Goal: Task Accomplishment & Management: Use online tool/utility

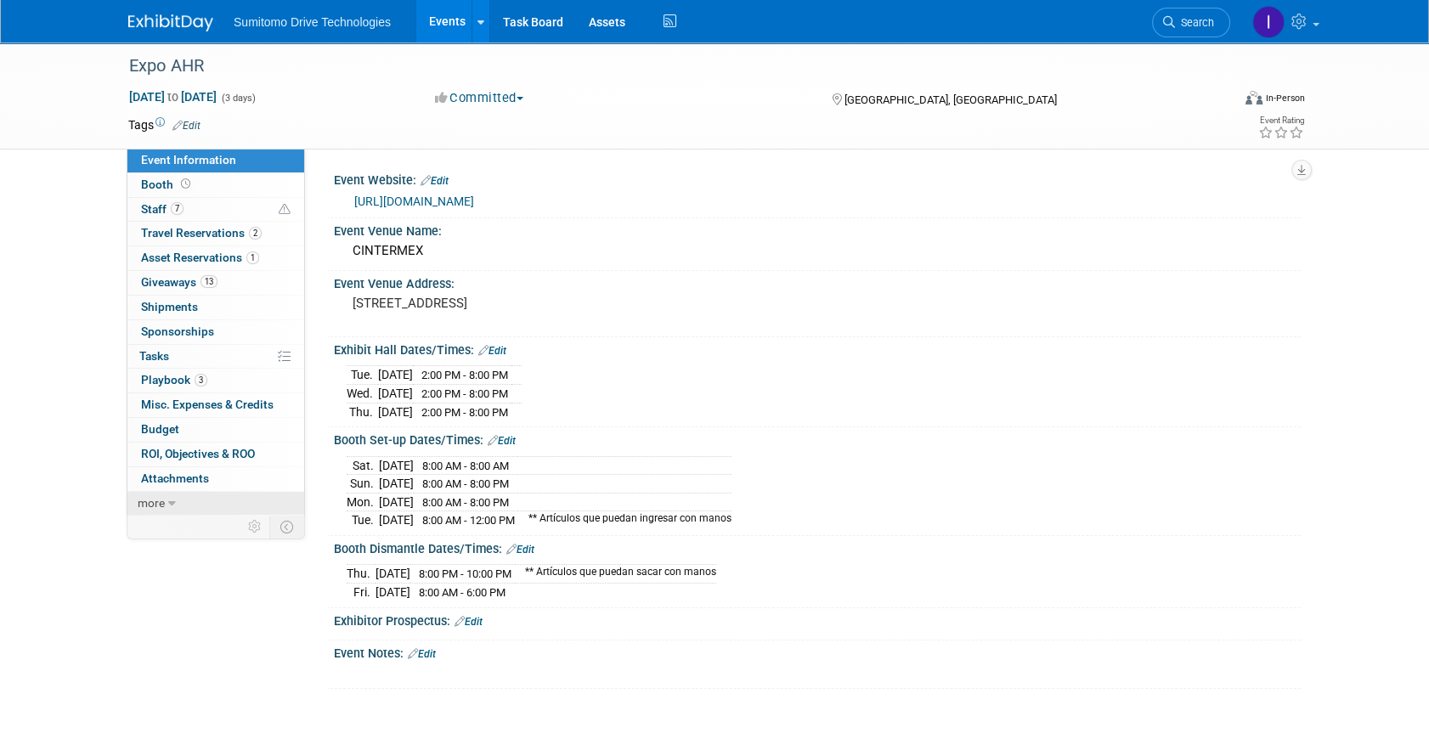
click at [182, 501] on link "more" at bounding box center [215, 504] width 177 height 24
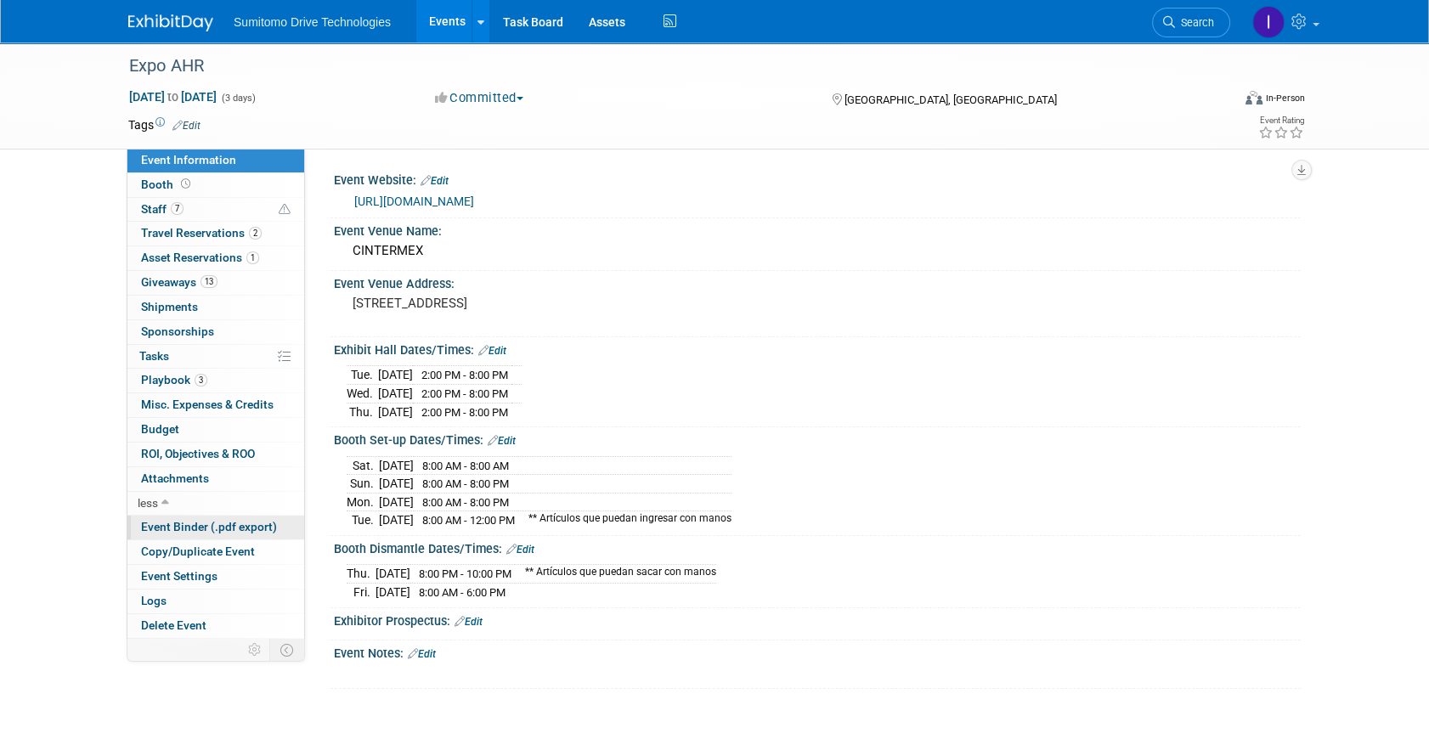
click at [195, 524] on span "Event Binder (.pdf export)" at bounding box center [209, 527] width 136 height 14
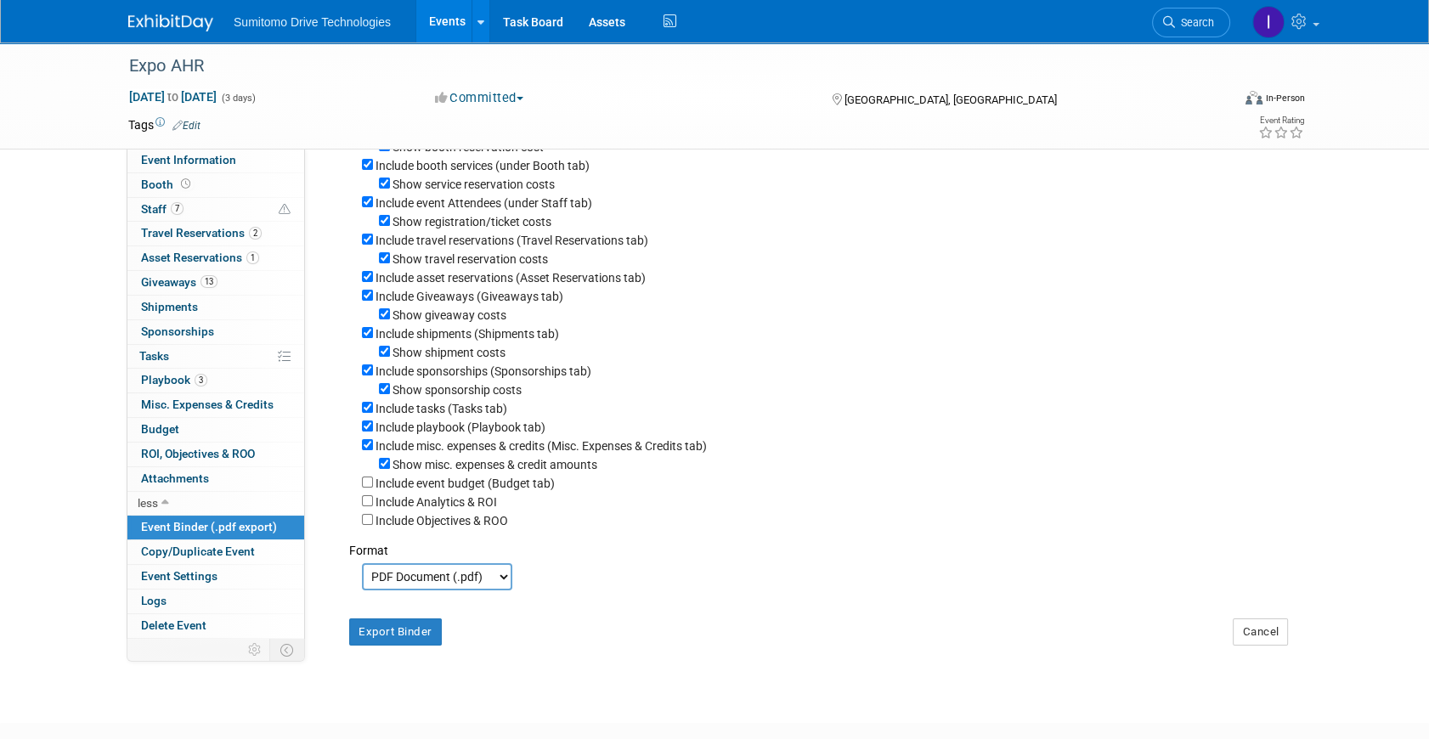
scroll to position [154, 0]
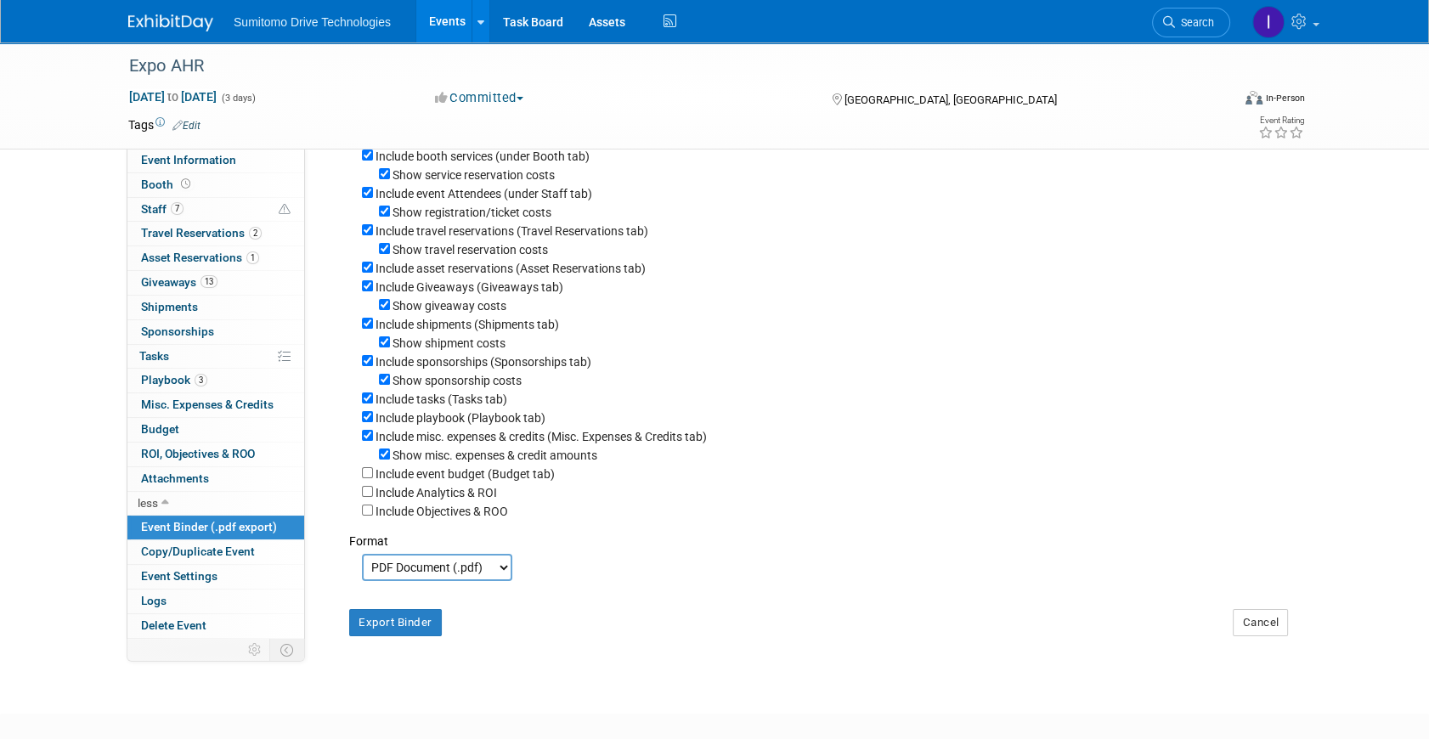
click at [432, 576] on select "PDF Document (.pdf) Microsoft Word (.docx)" at bounding box center [437, 567] width 150 height 27
select select "docx"
click at [362, 562] on select "PDF Document (.pdf) Microsoft Word (.docx)" at bounding box center [437, 567] width 150 height 27
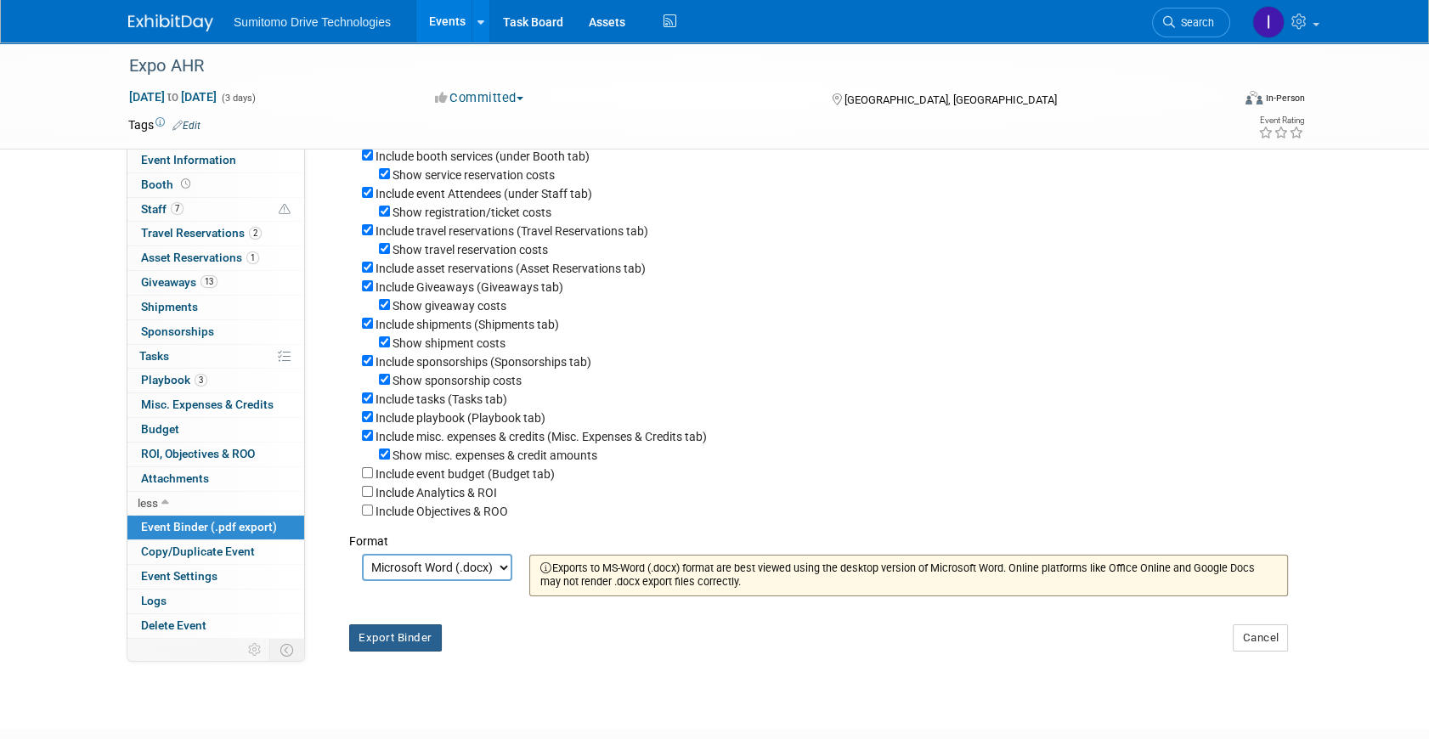
click at [383, 648] on button "Export Binder" at bounding box center [395, 638] width 93 height 27
click at [203, 212] on link "7 Staff 7" at bounding box center [215, 210] width 177 height 24
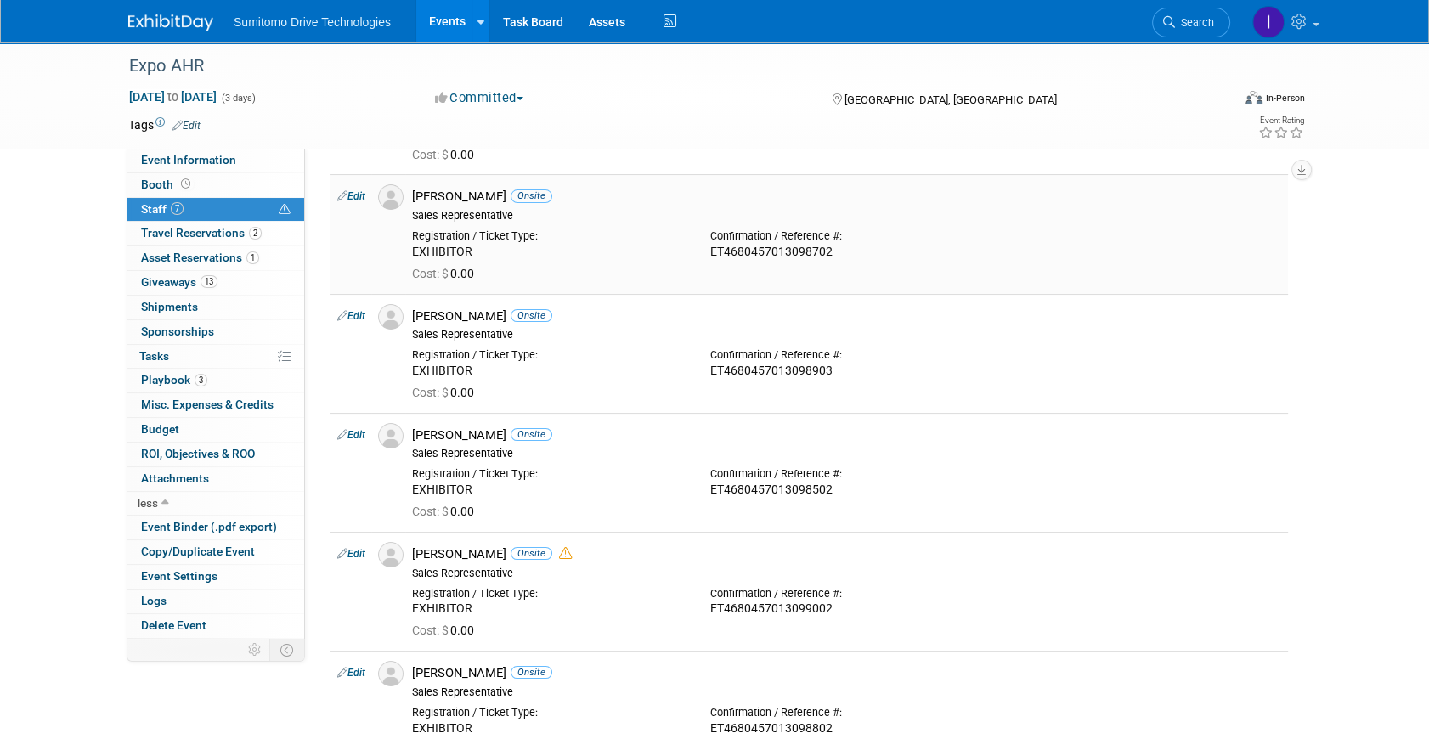
scroll to position [308, 0]
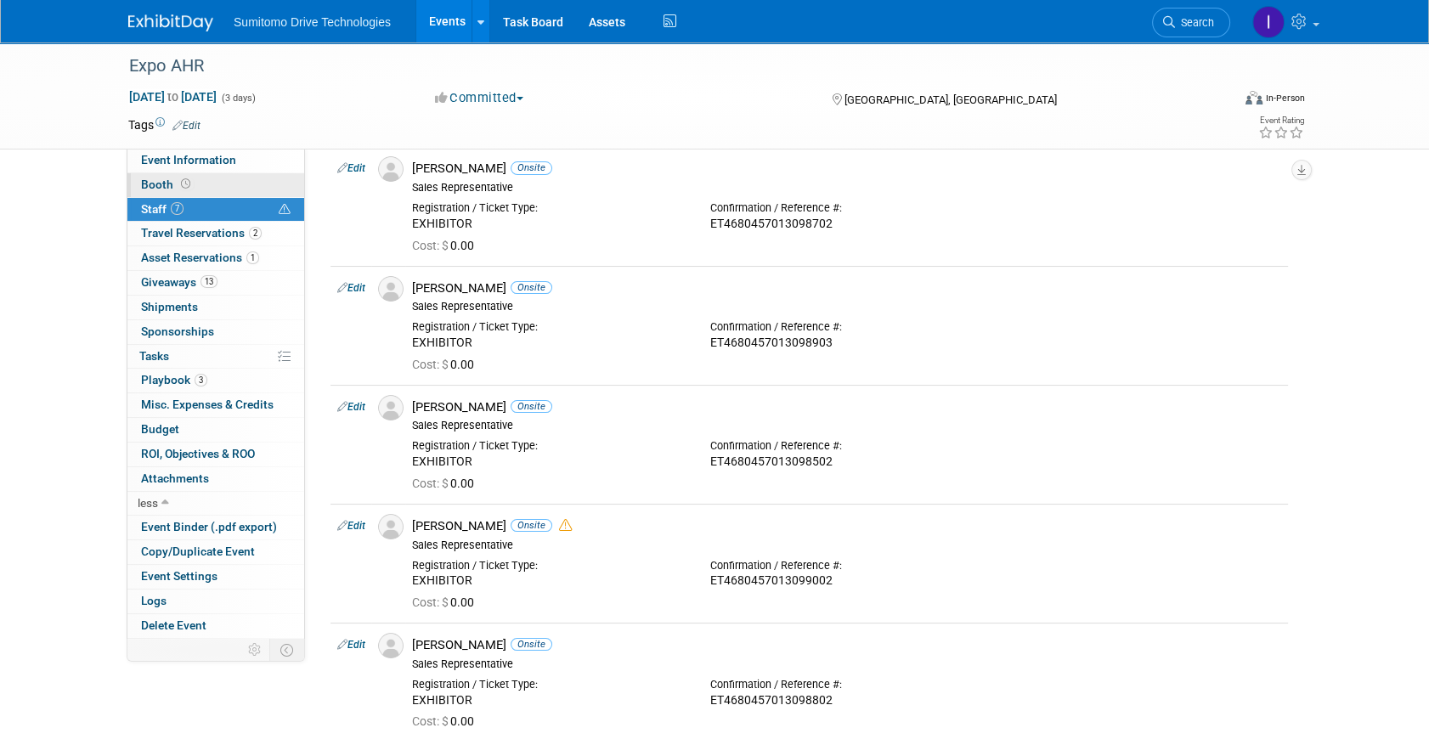
click at [216, 181] on link "Booth" at bounding box center [215, 185] width 177 height 24
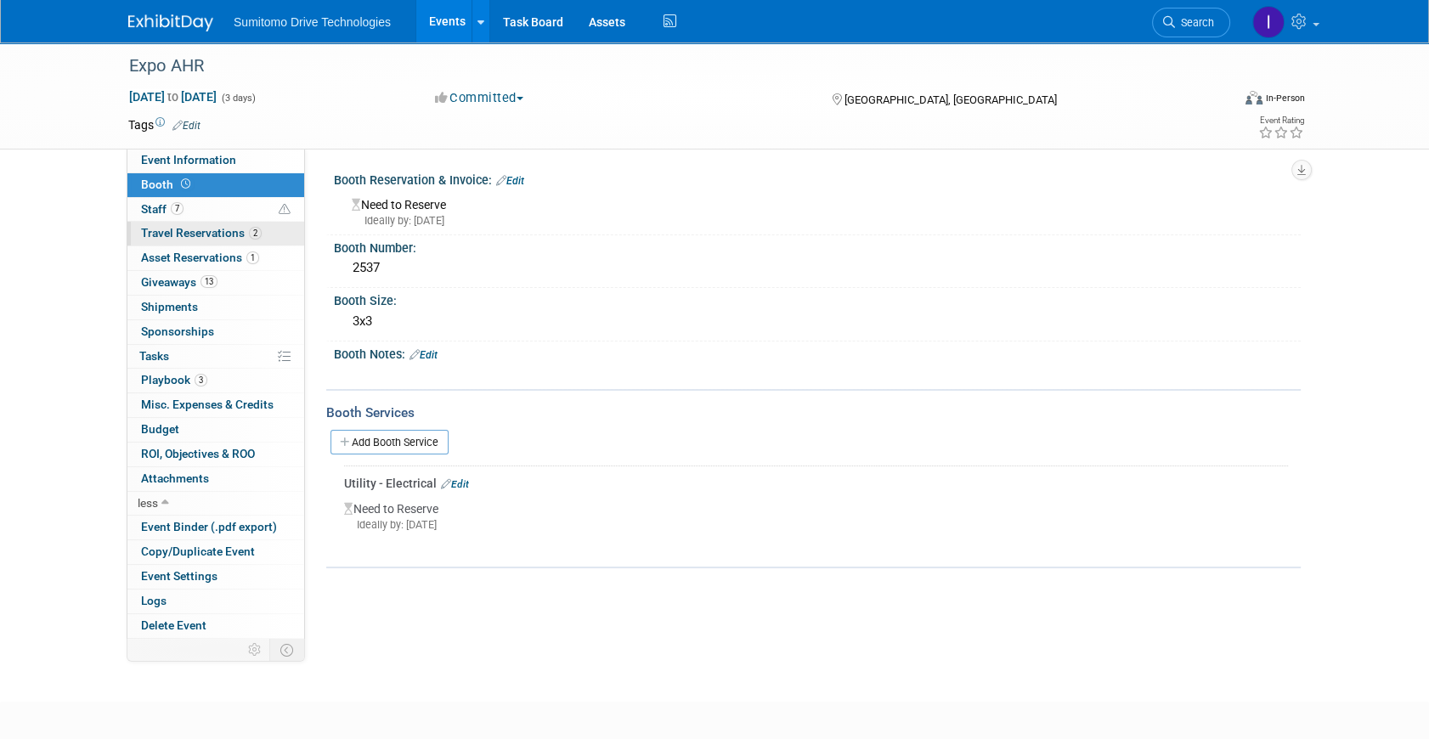
click at [235, 230] on span "Travel Reservations 2" at bounding box center [201, 233] width 121 height 14
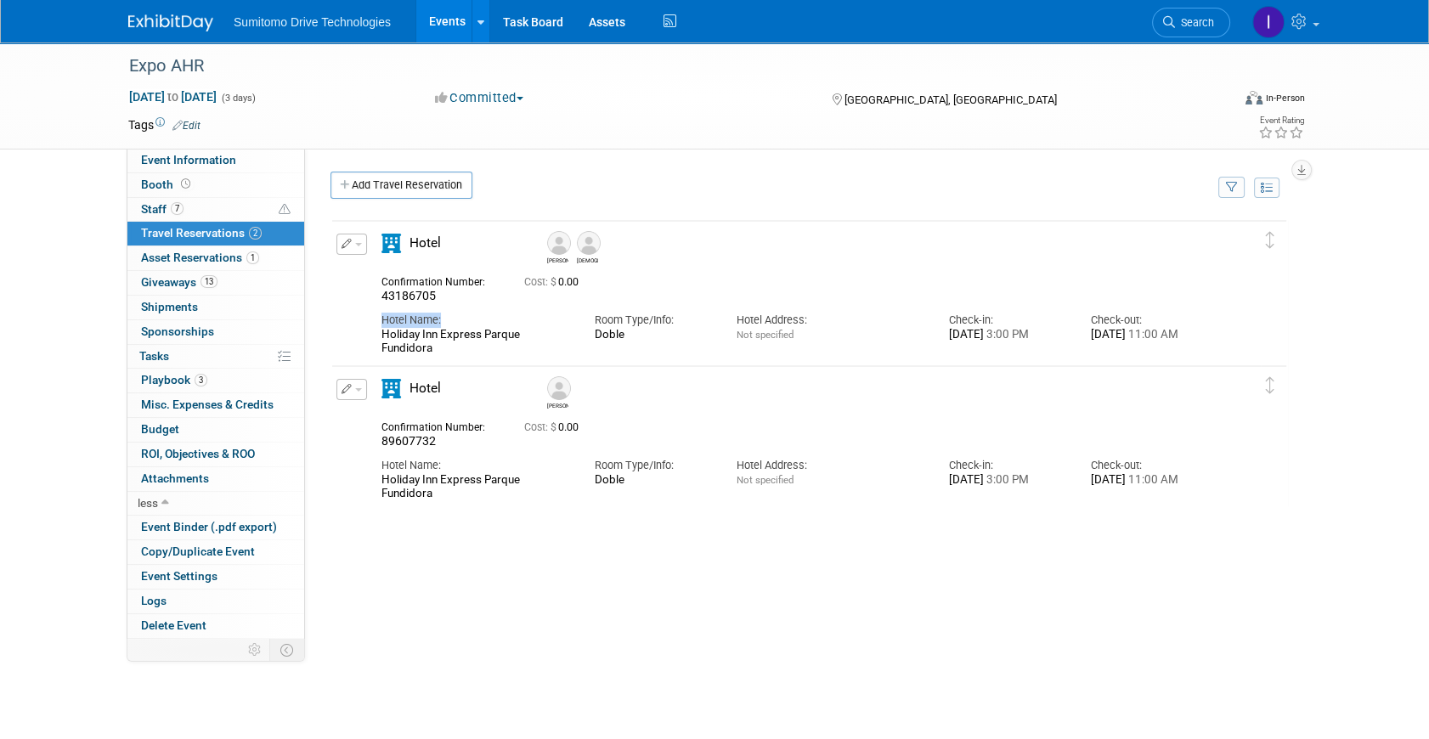
drag, startPoint x: 457, startPoint y: 316, endPoint x: 376, endPoint y: 318, distance: 81.6
click at [376, 318] on div "Hotel Name: Holiday Inn Express Parque Fundidora" at bounding box center [475, 330] width 212 height 52
drag, startPoint x: 376, startPoint y: 318, endPoint x: 376, endPoint y: 296, distance: 22.1
click at [376, 296] on div "Confirmation Number: 43186705" at bounding box center [440, 287] width 143 height 33
copy span "43186705"
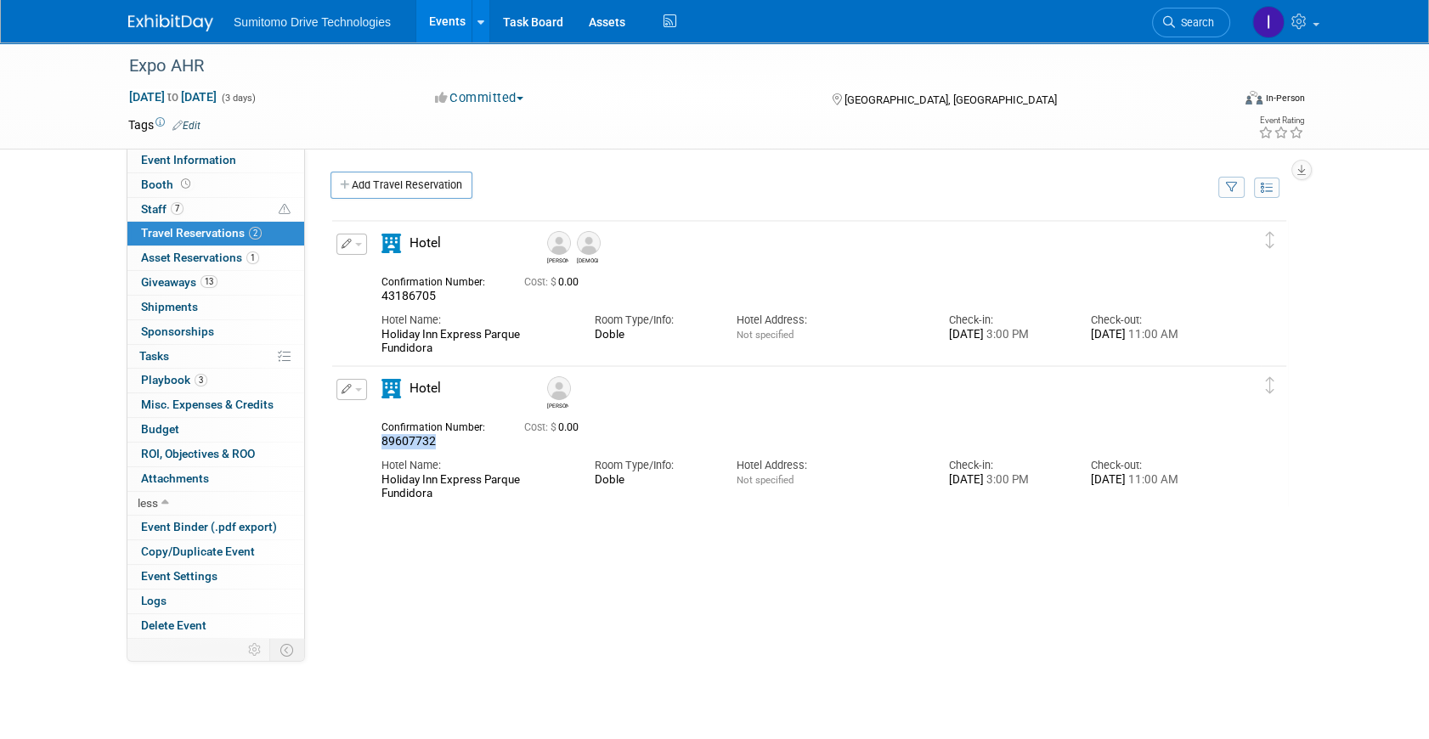
drag, startPoint x: 446, startPoint y: 444, endPoint x: 352, endPoint y: 442, distance: 94.3
click at [352, 442] on div "Edit Reservation [PERSON_NAME]" at bounding box center [796, 440] width 929 height 122
copy span "89607732"
